Goal: Entertainment & Leisure: Consume media (video, audio)

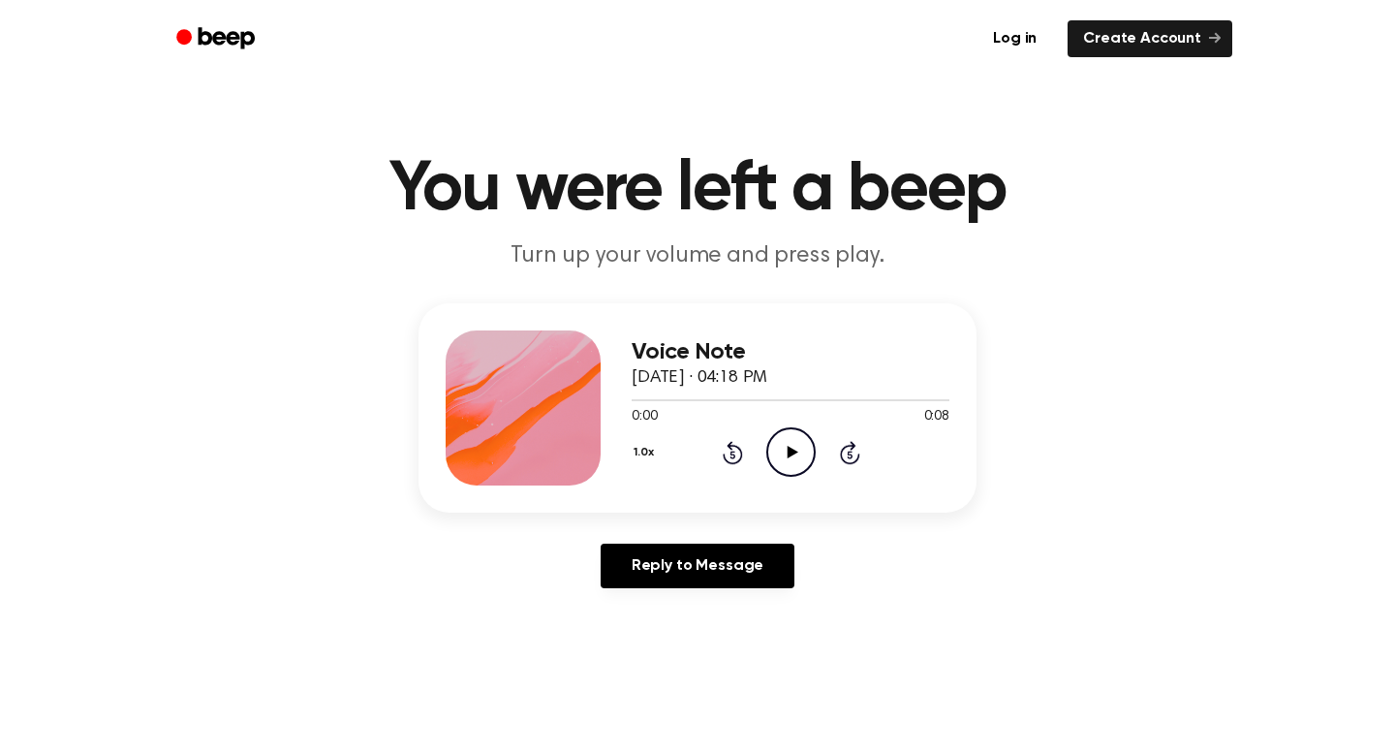
click at [805, 456] on icon "Play Audio" at bounding box center [790, 451] width 49 height 49
click at [775, 453] on icon "Play Audio" at bounding box center [790, 451] width 49 height 49
click at [790, 445] on icon "Play Audio" at bounding box center [790, 451] width 49 height 49
click at [783, 455] on icon "Play Audio" at bounding box center [790, 451] width 49 height 49
click at [787, 440] on icon "Play Audio" at bounding box center [790, 451] width 49 height 49
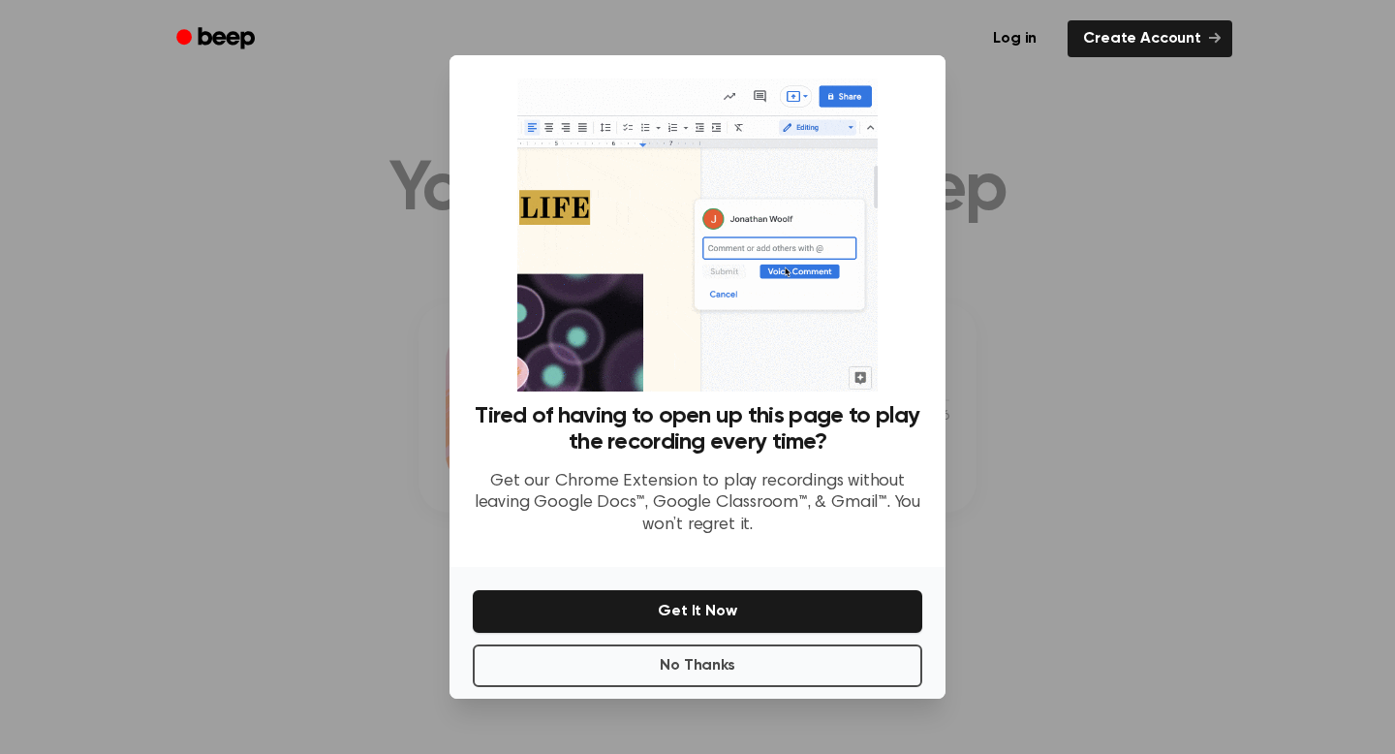
click at [1050, 458] on div at bounding box center [697, 377] width 1395 height 754
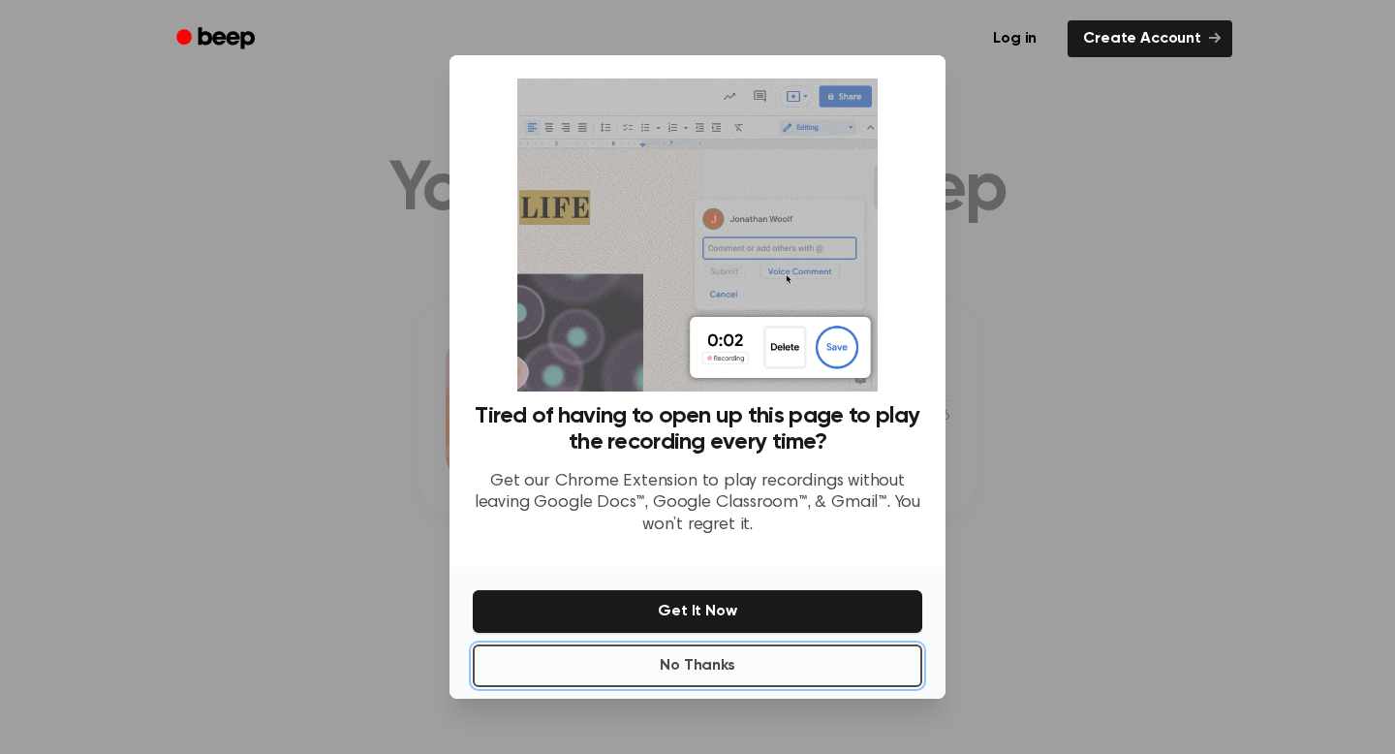
click at [718, 668] on button "No Thanks" at bounding box center [697, 665] width 449 height 43
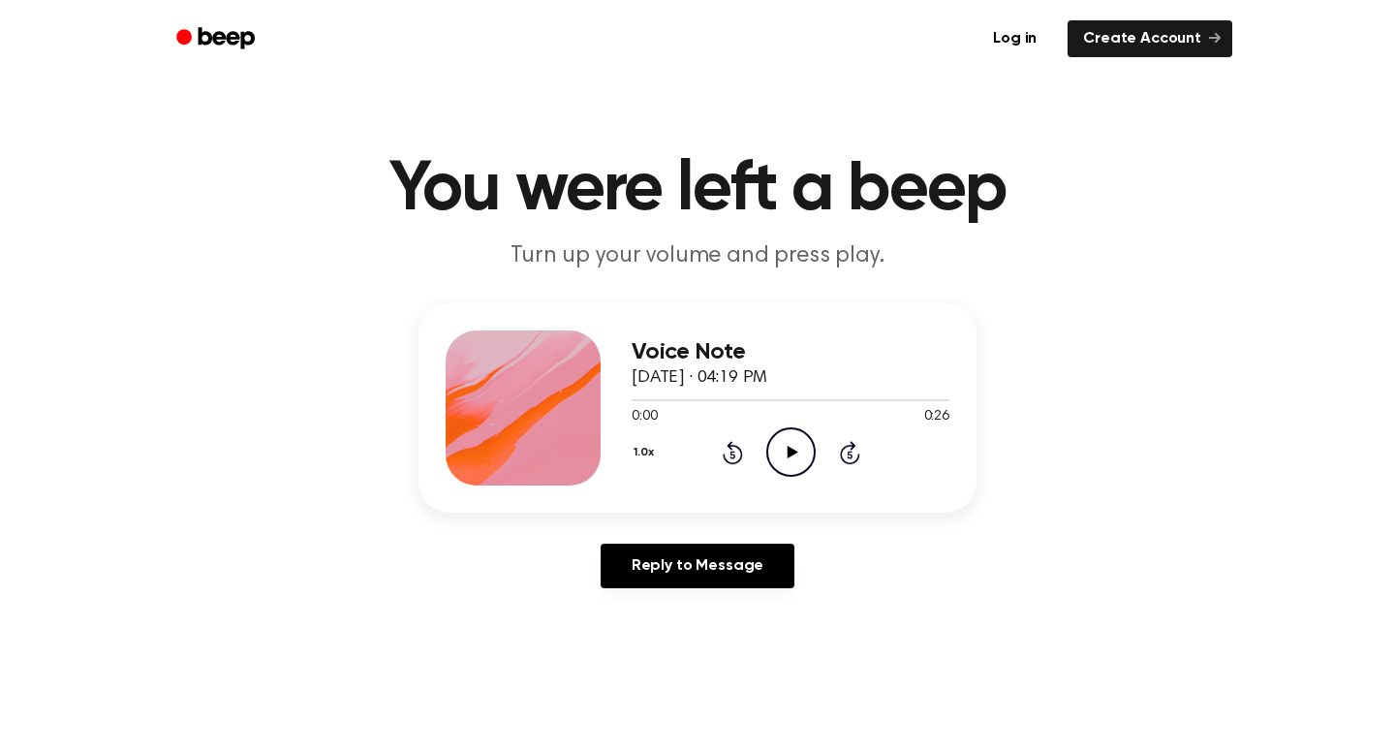
click at [794, 472] on icon "Play Audio" at bounding box center [790, 451] width 49 height 49
click at [780, 435] on icon "Play Audio" at bounding box center [790, 451] width 49 height 49
click at [799, 452] on icon "Play Audio" at bounding box center [790, 451] width 49 height 49
drag, startPoint x: 733, startPoint y: 401, endPoint x: 605, endPoint y: 401, distance: 127.8
click at [606, 401] on div "Voice Note [DATE] · 04:20 PM 0:20 0:33 Your browser does not support the [objec…" at bounding box center [697, 407] width 558 height 209
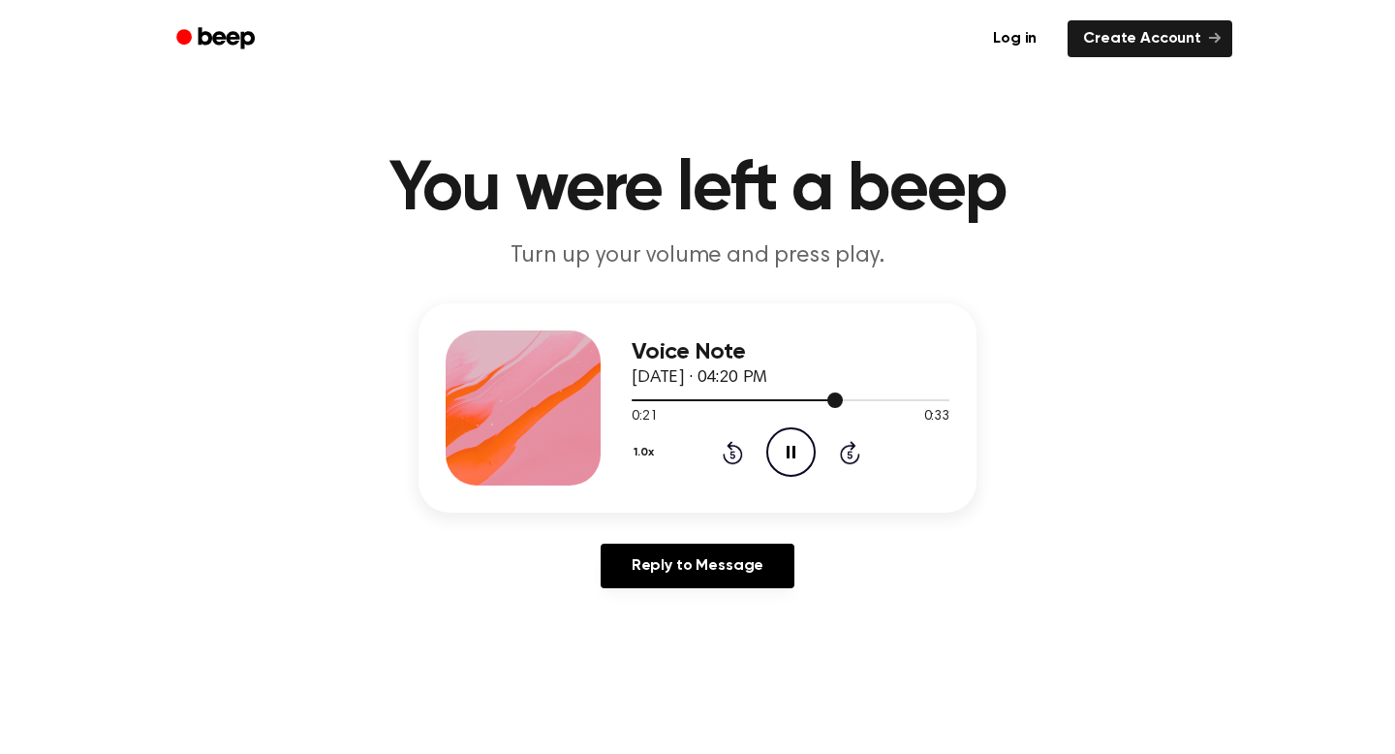
click at [633, 396] on div at bounding box center [790, 398] width 318 height 15
click at [778, 458] on icon "Pause Audio" at bounding box center [790, 451] width 49 height 49
click at [764, 400] on div at bounding box center [711, 400] width 161 height 2
click at [643, 393] on div at bounding box center [790, 398] width 318 height 15
click at [741, 405] on div at bounding box center [790, 398] width 318 height 15
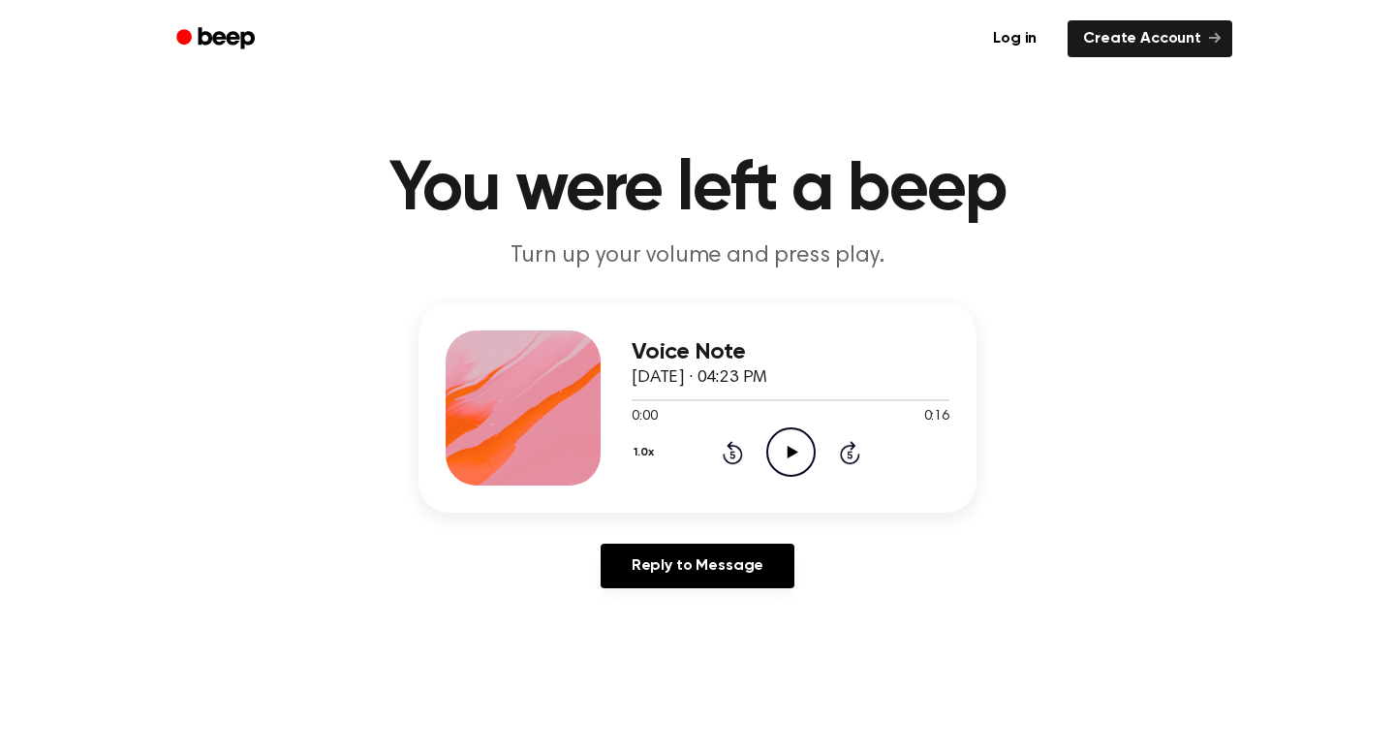
click at [788, 465] on icon "Play Audio" at bounding box center [790, 451] width 49 height 49
click at [818, 400] on div at bounding box center [790, 400] width 318 height 2
click at [749, 402] on div at bounding box center [790, 398] width 318 height 15
click at [784, 466] on icon "Play Audio" at bounding box center [790, 451] width 49 height 49
click at [804, 460] on icon "Play Audio" at bounding box center [790, 451] width 49 height 49
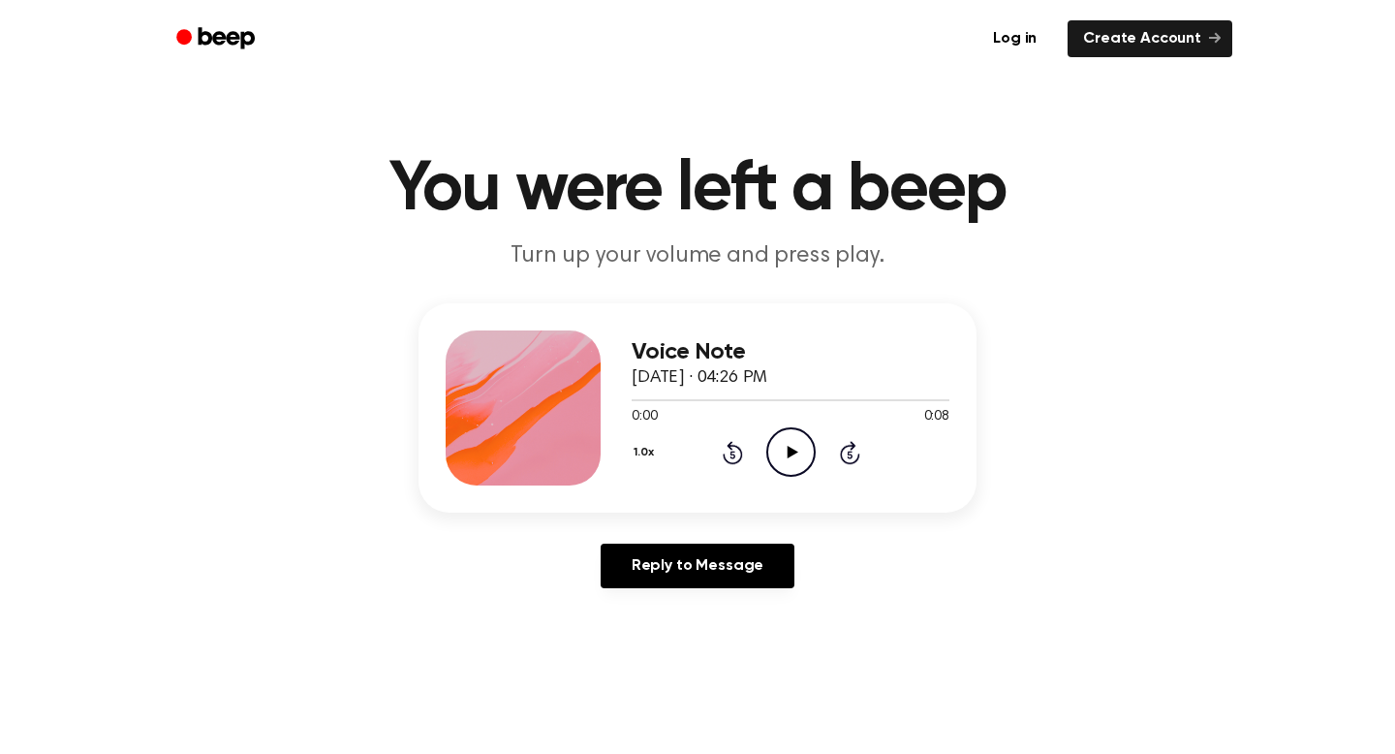
click at [786, 453] on icon at bounding box center [791, 452] width 11 height 13
click at [794, 447] on icon "Play Audio" at bounding box center [790, 451] width 49 height 49
click at [639, 399] on div at bounding box center [654, 400] width 46 height 2
click at [786, 451] on icon at bounding box center [791, 452] width 11 height 13
